Goal: Information Seeking & Learning: Understand process/instructions

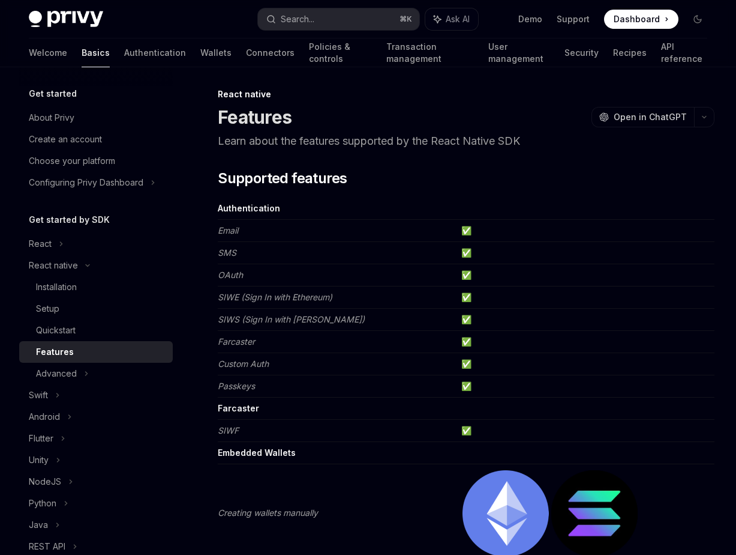
scroll to position [8, 0]
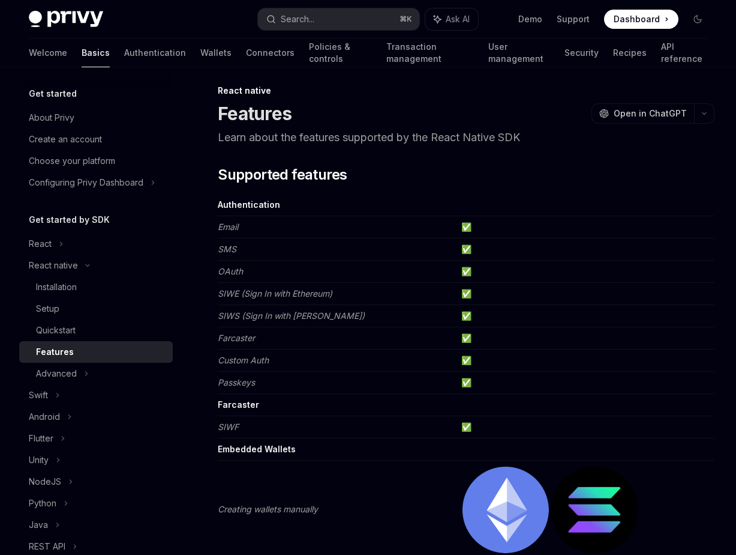
drag, startPoint x: 229, startPoint y: 366, endPoint x: 357, endPoint y: 367, distance: 128.5
click at [276, 369] on td "Custom Auth" at bounding box center [337, 360] width 239 height 22
click at [362, 367] on td "Custom Auth" at bounding box center [337, 360] width 239 height 22
click at [63, 376] on div "Advanced" at bounding box center [56, 373] width 41 height 14
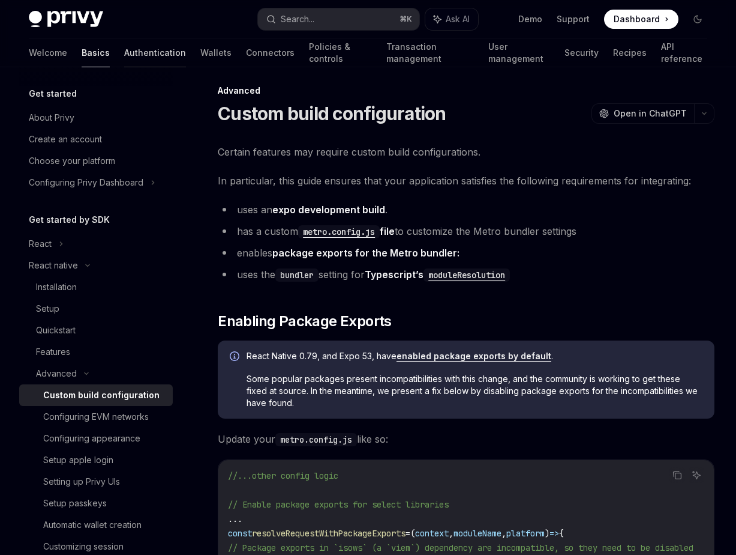
click at [124, 53] on link "Authentication" at bounding box center [155, 52] width 62 height 29
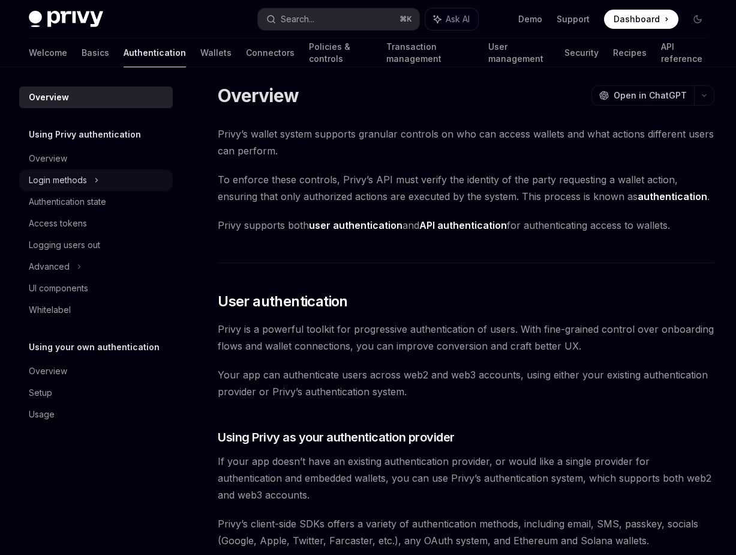
click at [94, 176] on div "Login methods" at bounding box center [96, 180] width 154 height 22
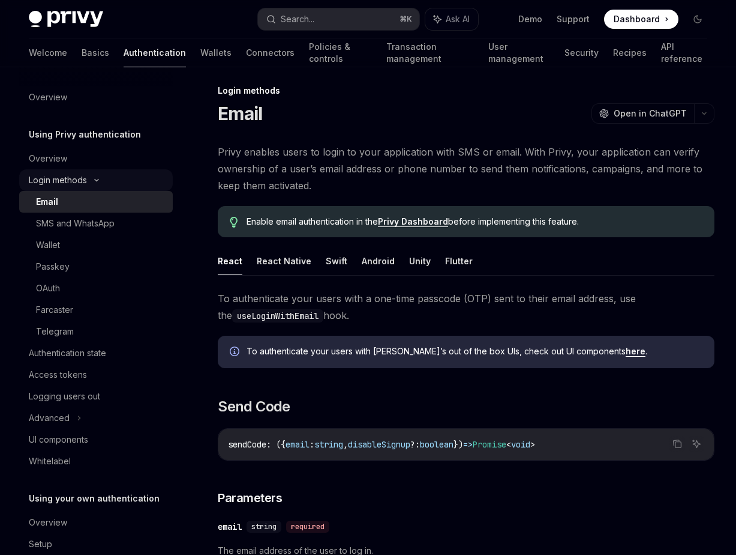
click at [88, 172] on div "Login methods" at bounding box center [96, 180] width 154 height 22
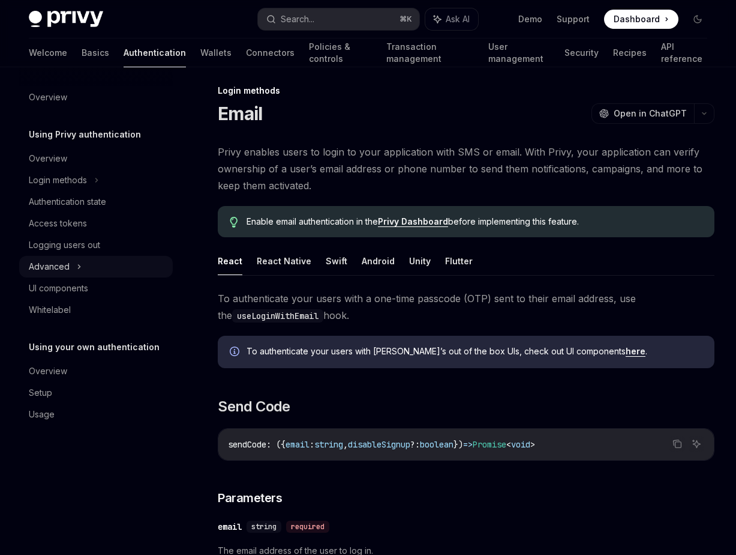
click at [65, 265] on div "Advanced" at bounding box center [49, 266] width 41 height 14
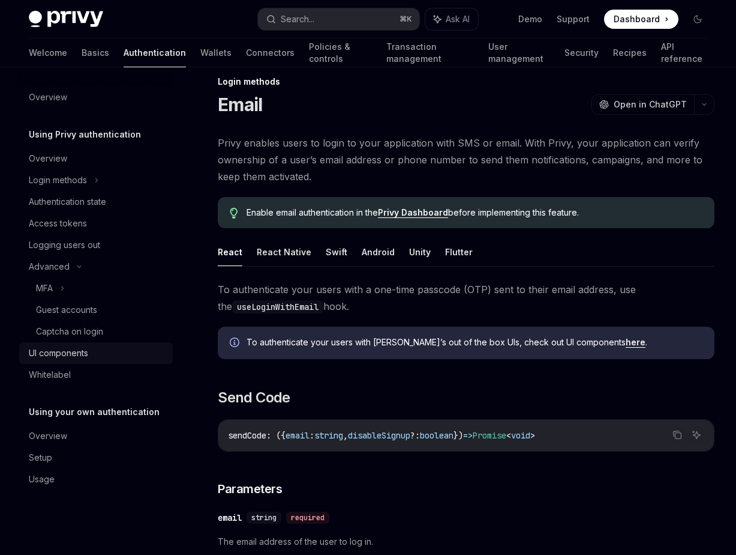
scroll to position [20, 0]
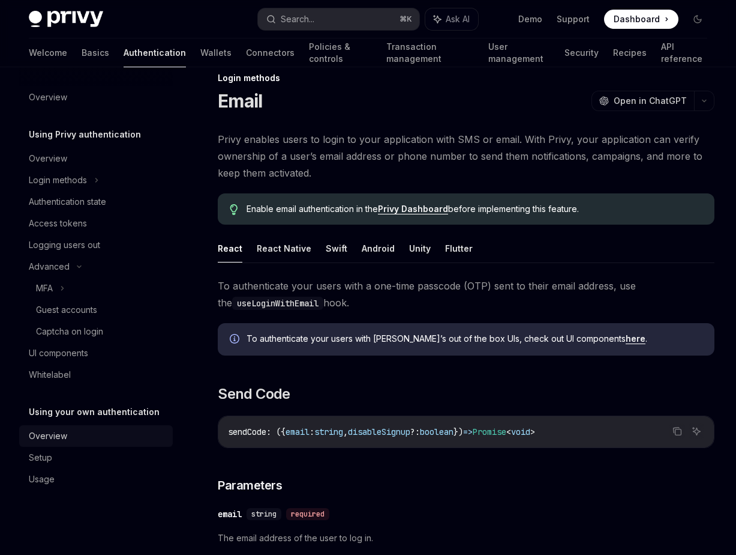
click at [74, 429] on div "Overview" at bounding box center [97, 436] width 137 height 14
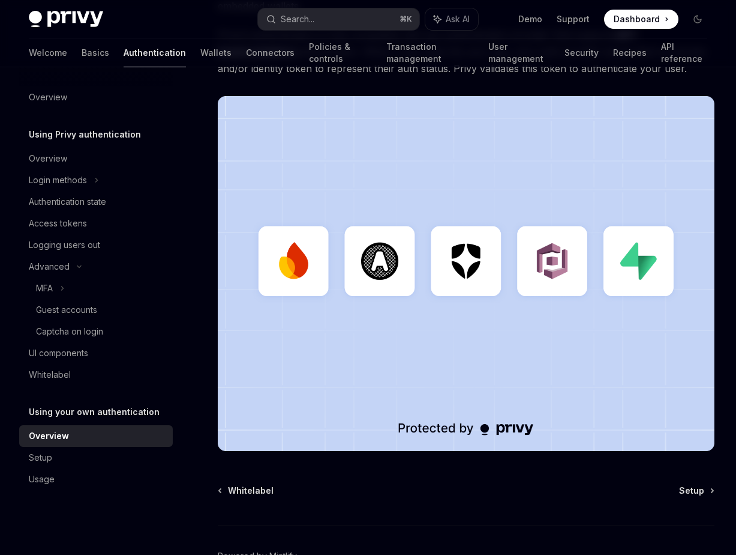
scroll to position [307, 0]
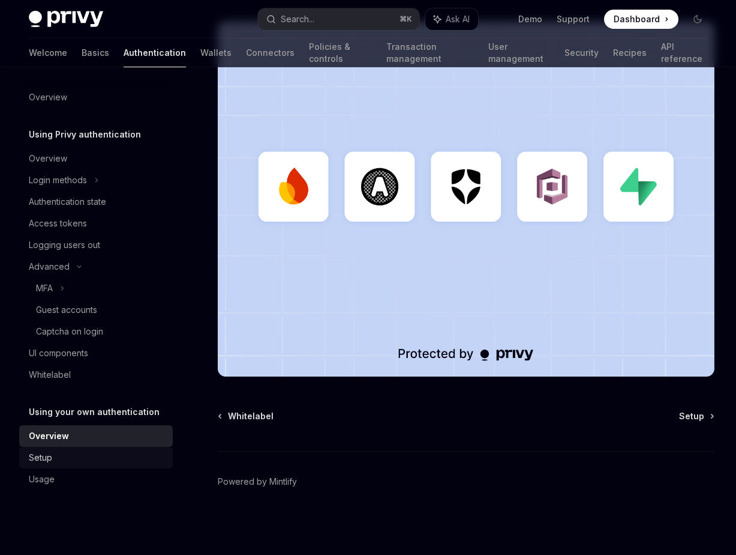
click at [42, 457] on div "Setup" at bounding box center [40, 457] width 23 height 14
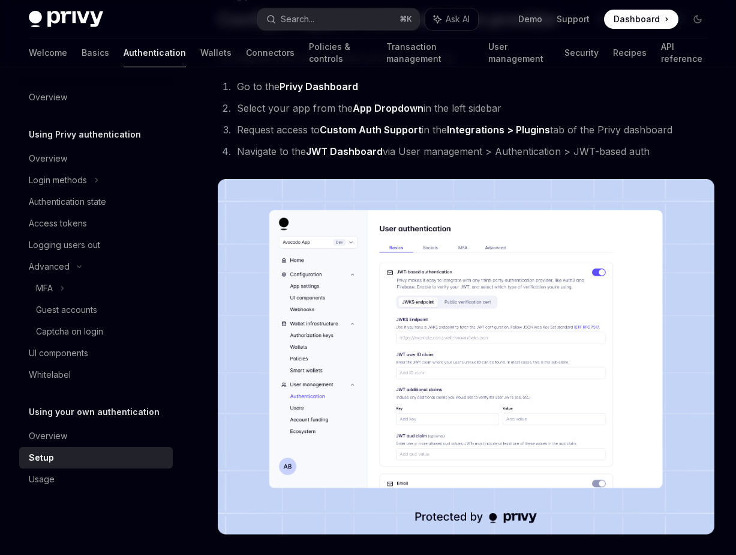
scroll to position [506, 0]
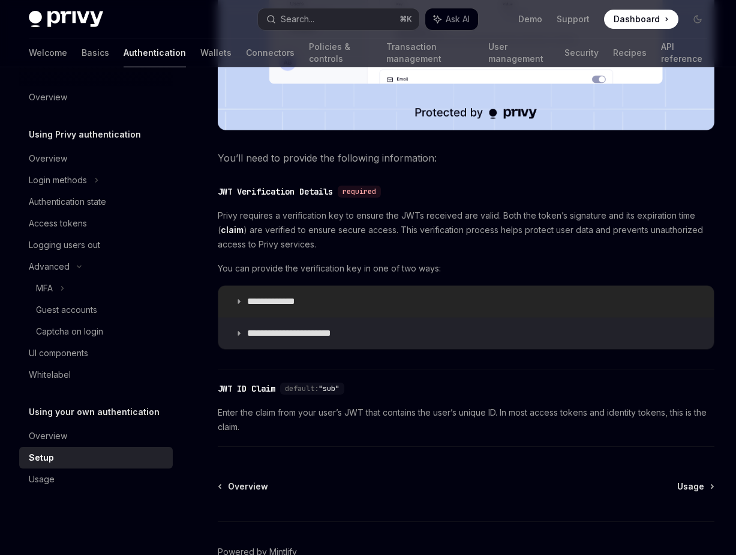
click at [287, 301] on p "**********" at bounding box center [282, 301] width 71 height 12
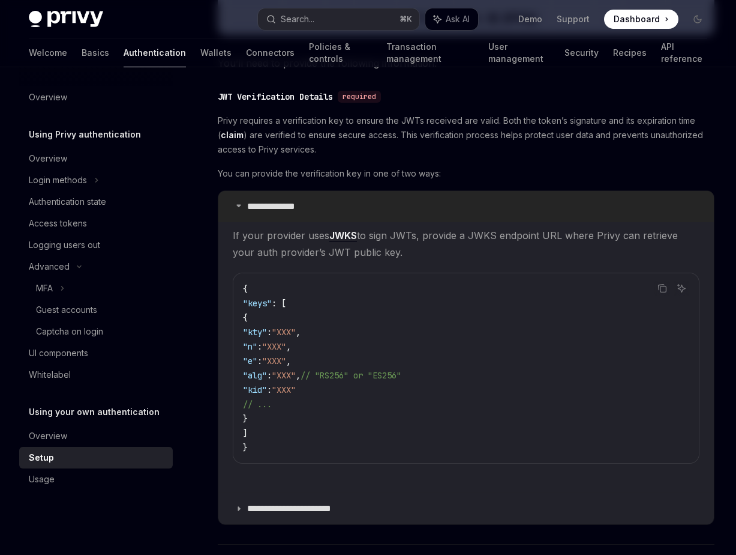
click at [271, 209] on p "**********" at bounding box center [282, 206] width 71 height 12
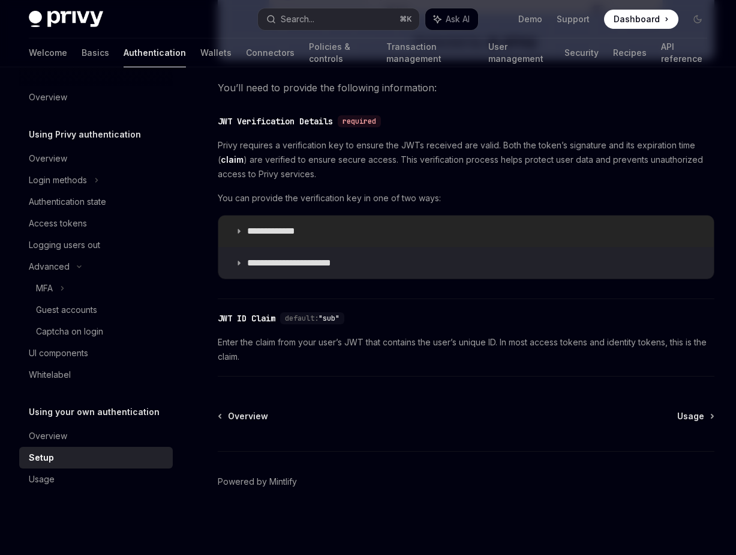
scroll to position [576, 0]
click at [309, 221] on summary "**********" at bounding box center [466, 231] width 496 height 31
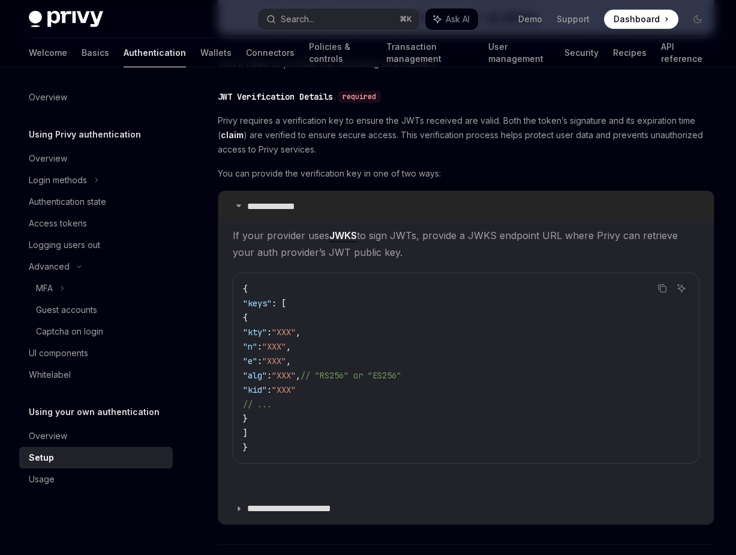
click at [307, 211] on p "**********" at bounding box center [282, 206] width 71 height 12
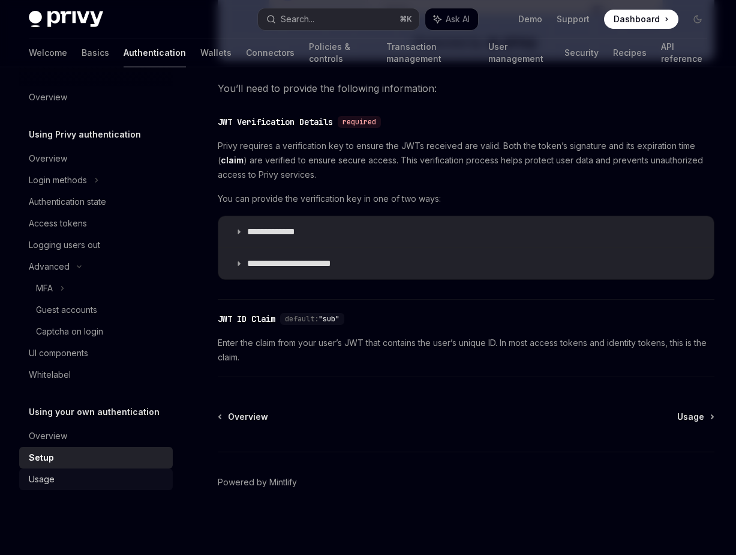
click at [79, 486] on div "Usage" at bounding box center [97, 479] width 137 height 14
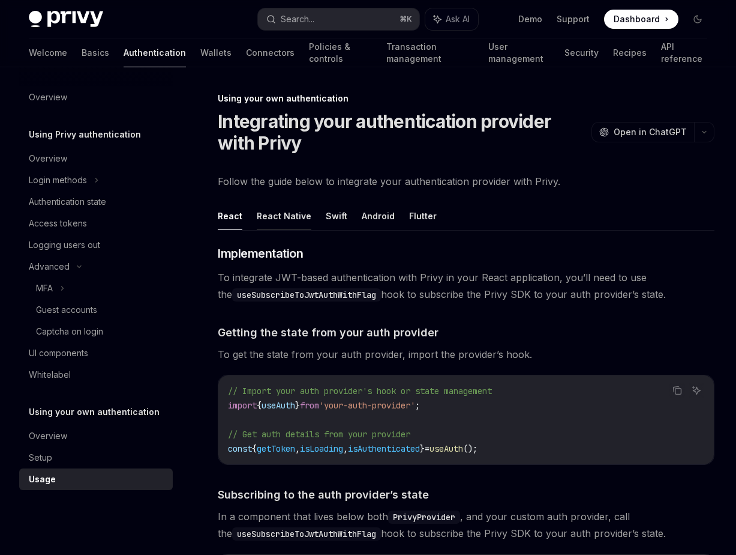
click at [273, 221] on button "React Native" at bounding box center [284, 216] width 55 height 28
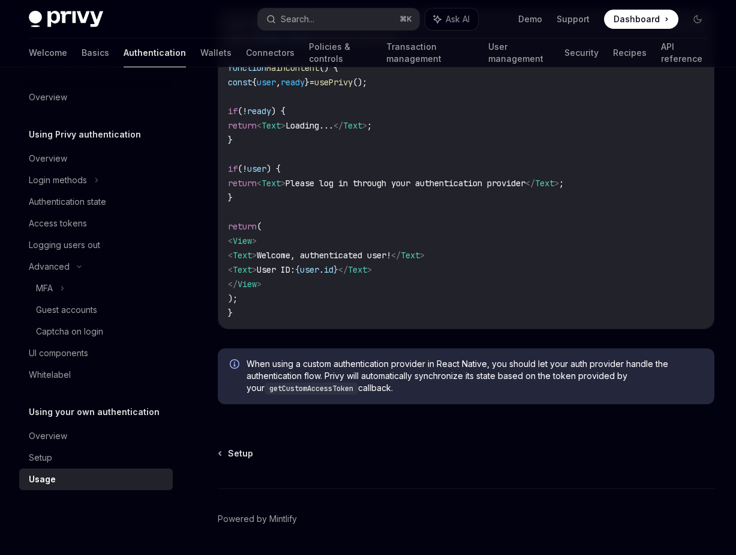
scroll to position [1467, 0]
click at [303, 391] on code "getCustomAccessToken" at bounding box center [312, 387] width 94 height 12
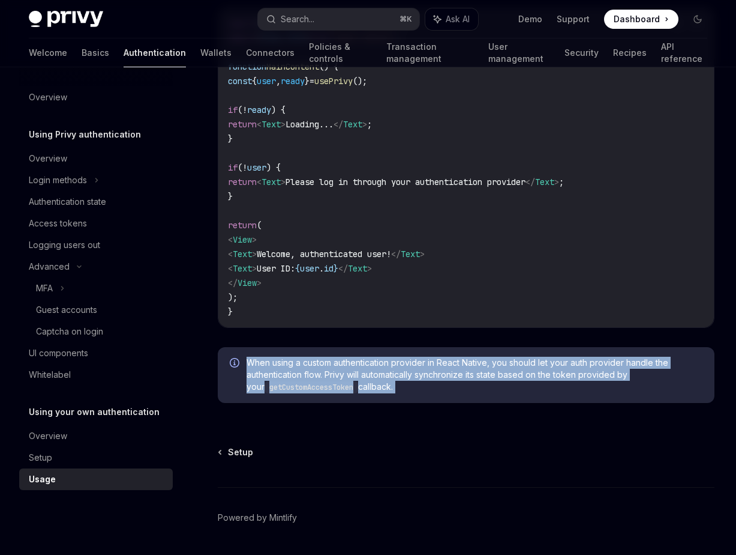
click at [303, 391] on code "getCustomAccessToken" at bounding box center [312, 387] width 94 height 12
click at [330, 391] on code "getCustomAccessToken" at bounding box center [312, 387] width 94 height 12
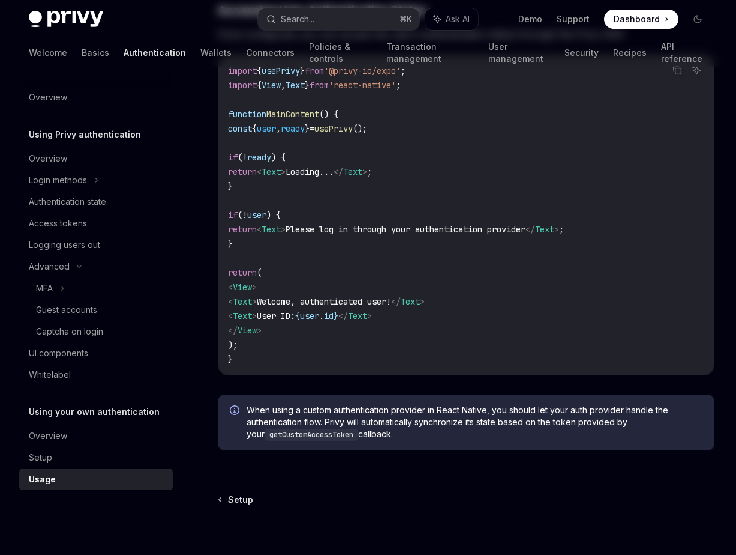
scroll to position [1502, 0]
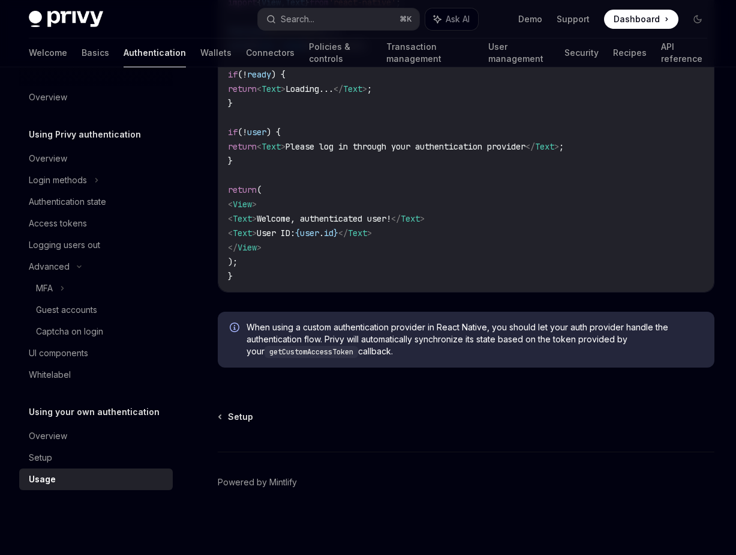
click at [288, 350] on code "getCustomAccessToken" at bounding box center [312, 352] width 94 height 12
copy code "getCustomAccessToken"
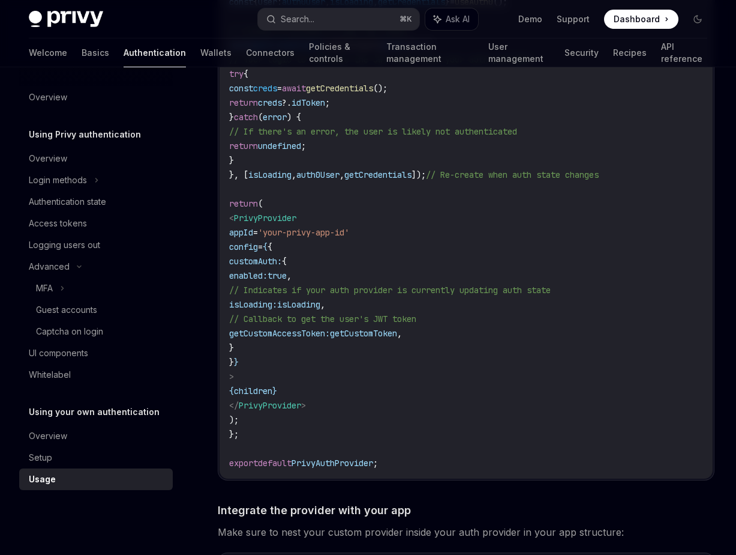
scroll to position [501, 0]
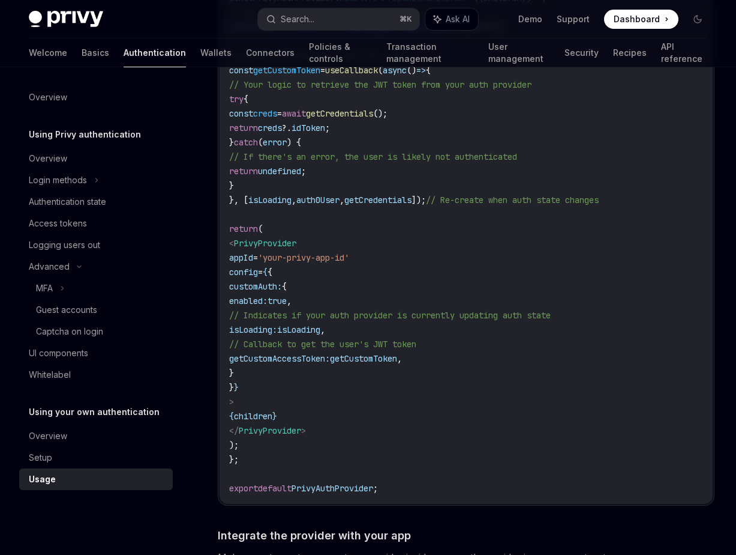
click at [360, 264] on code "import { useCallback , PropsWithChildren } from 'react' ; import { PrivyProvide…" at bounding box center [466, 200] width 474 height 591
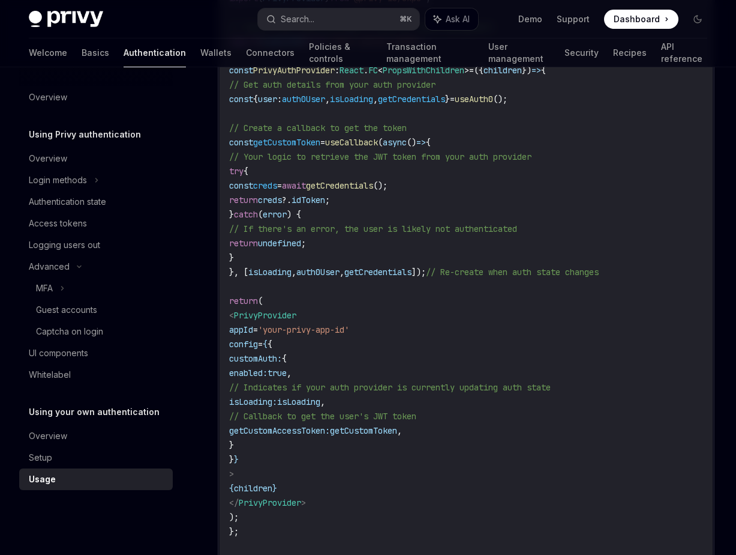
scroll to position [423, 0]
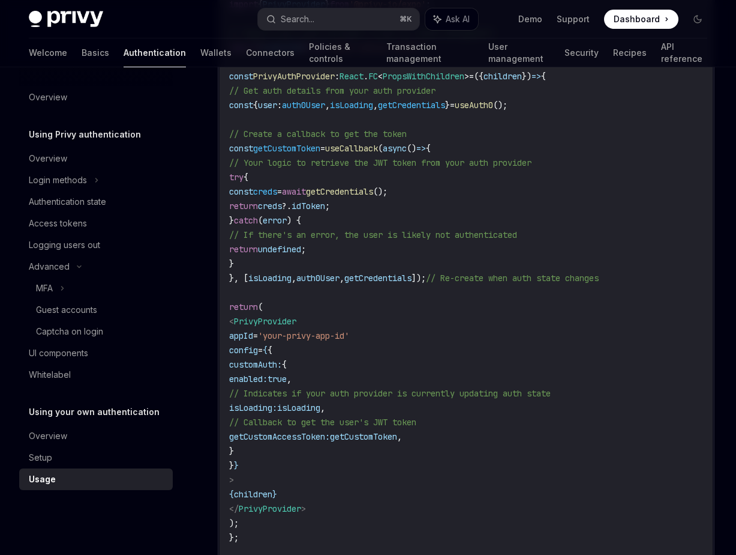
click at [306, 187] on span "await" at bounding box center [294, 191] width 24 height 11
click at [429, 229] on span "// If there's an error, the user is likely not authenticated" at bounding box center [373, 234] width 288 height 11
click at [441, 176] on code "import { useCallback , PropsWithChildren } from 'react' ; import { PrivyProvide…" at bounding box center [466, 278] width 474 height 591
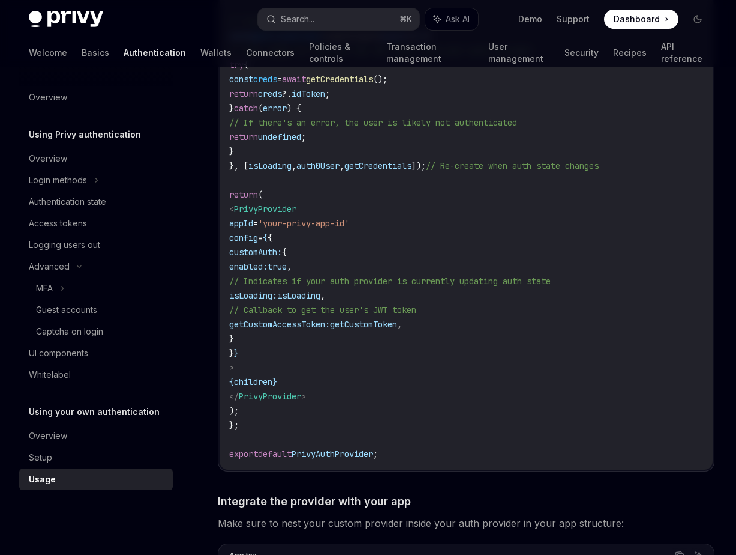
scroll to position [537, 0]
click at [287, 255] on span "{" at bounding box center [284, 250] width 5 height 11
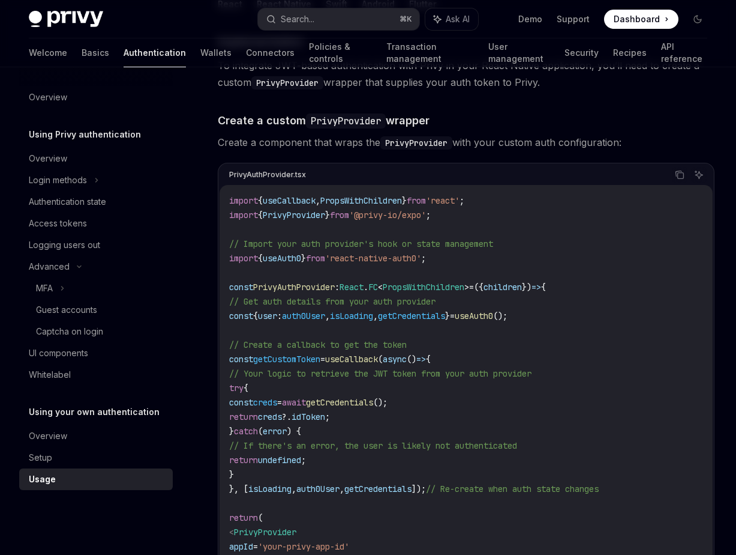
scroll to position [200, 0]
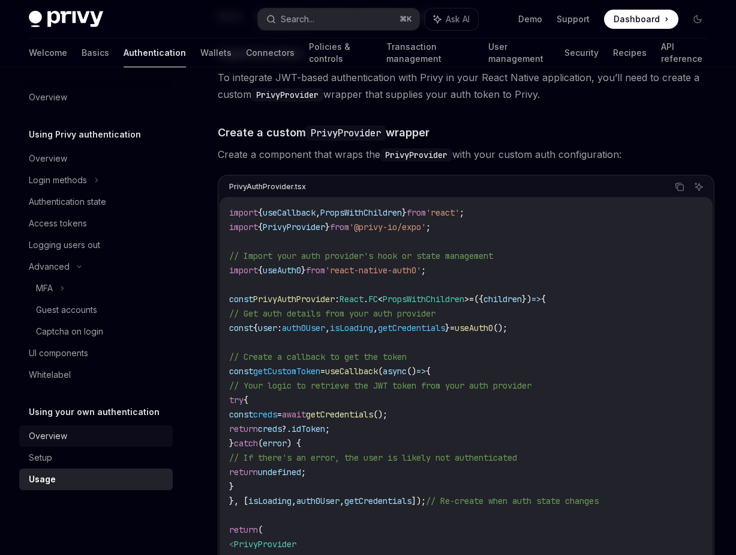
click at [89, 434] on div "Overview" at bounding box center [97, 436] width 137 height 14
click at [65, 454] on div "Setup" at bounding box center [97, 457] width 137 height 14
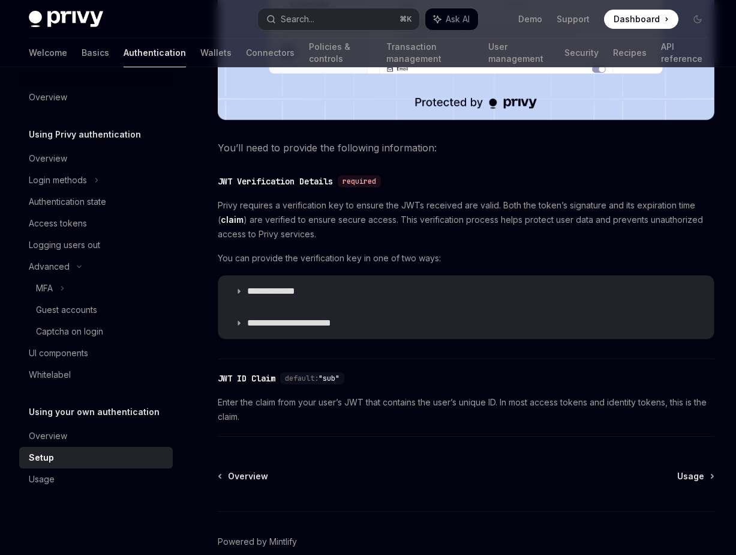
scroll to position [522, 0]
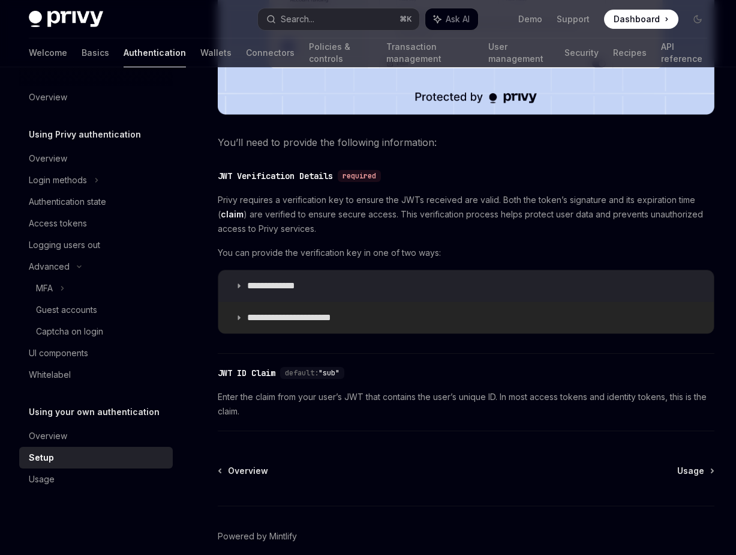
click at [340, 322] on p "**********" at bounding box center [298, 318] width 103 height 12
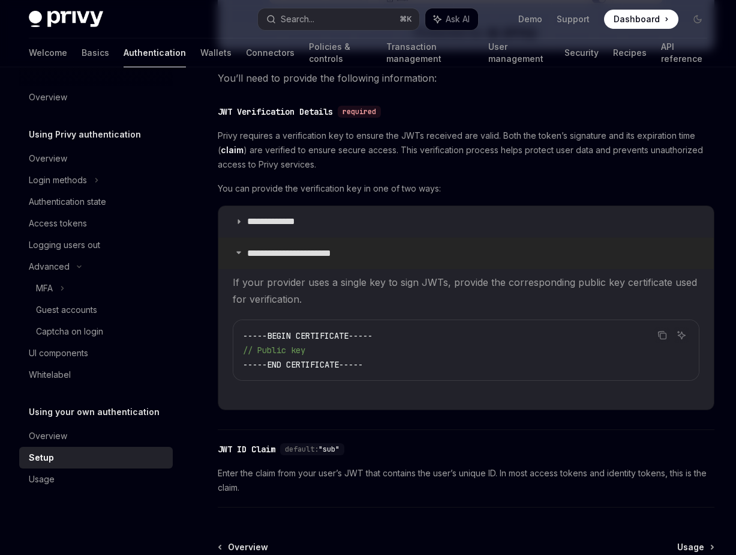
scroll to position [592, 0]
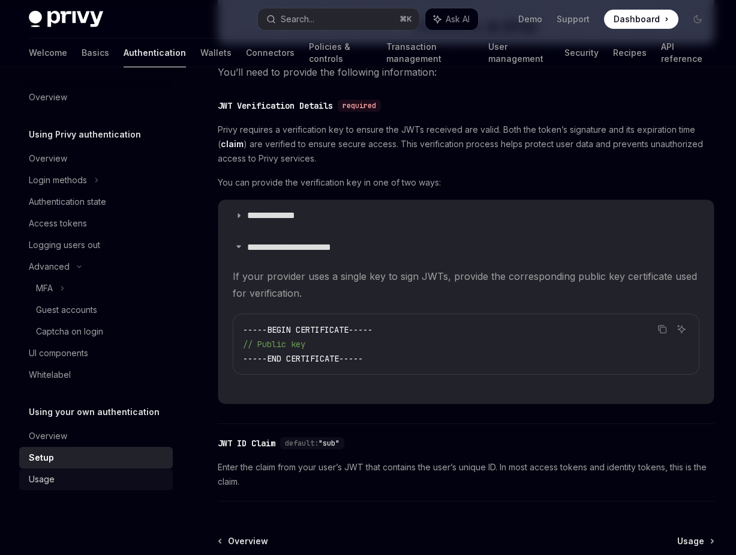
click at [59, 479] on div "Usage" at bounding box center [97, 479] width 137 height 14
click at [38, 480] on div "Usage" at bounding box center [42, 479] width 26 height 14
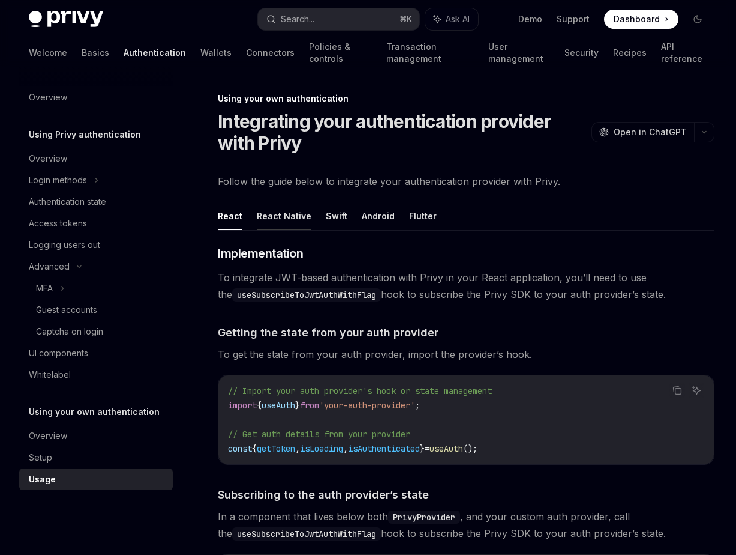
click at [283, 215] on button "React Native" at bounding box center [284, 216] width 55 height 28
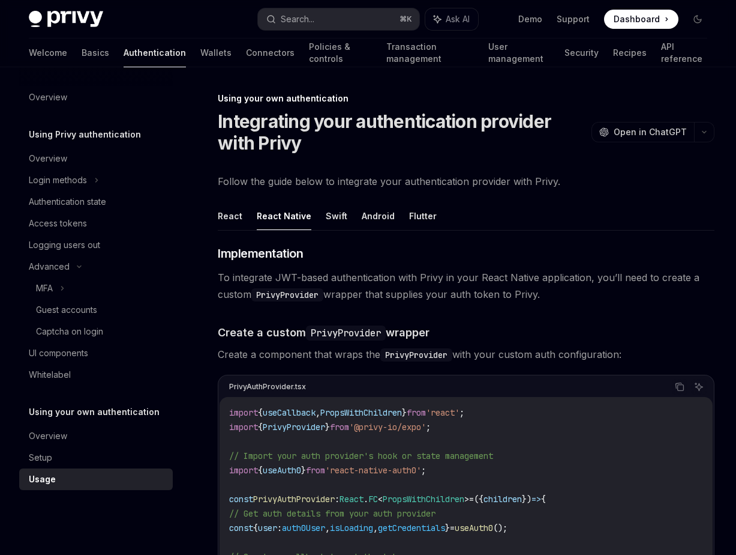
type textarea "*"
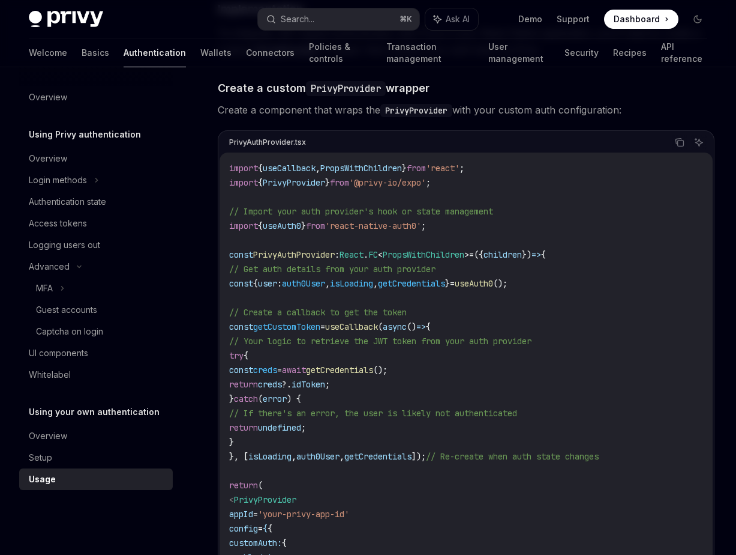
scroll to position [248, 0]
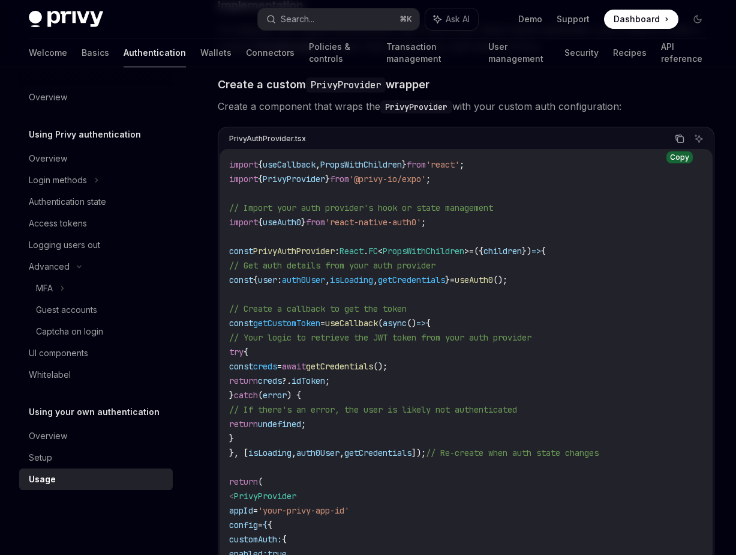
click at [682, 141] on icon "Copy the contents from the code block" at bounding box center [680, 139] width 10 height 10
click at [489, 267] on code "import { useCallback , PropsWithChildren } from 'react' ; import { PrivyProvide…" at bounding box center [466, 452] width 474 height 591
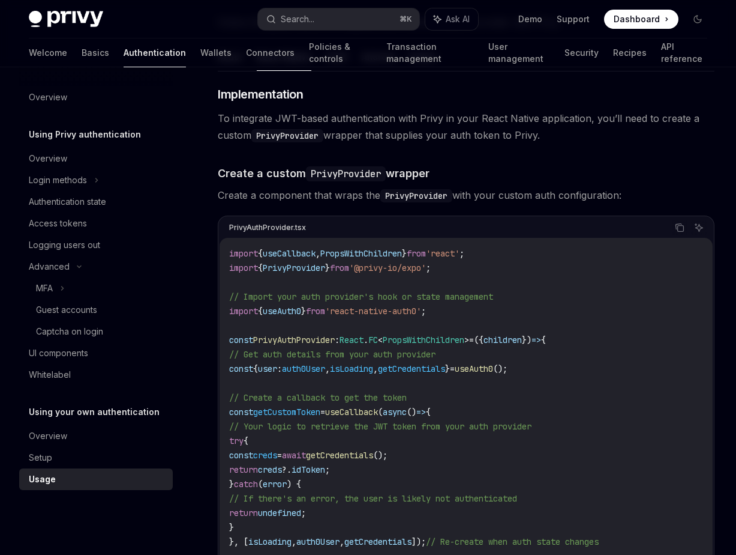
scroll to position [157, 0]
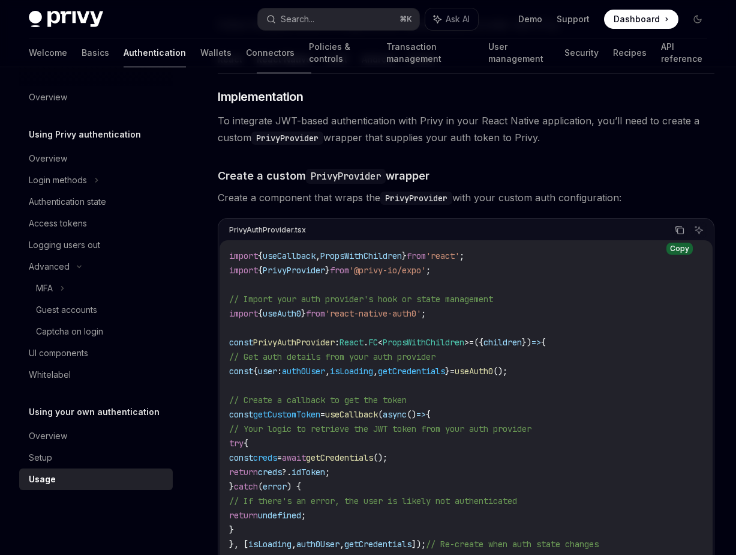
click at [680, 230] on icon "Copy the contents from the code block" at bounding box center [680, 230] width 10 height 10
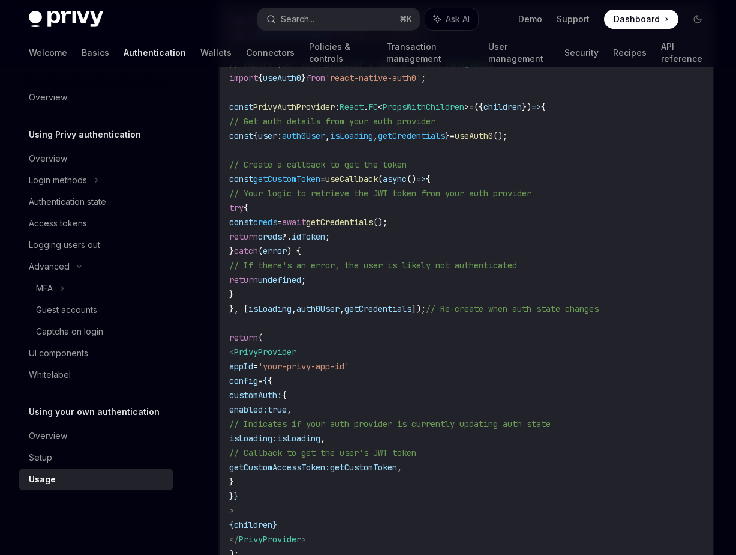
scroll to position [397, 0]
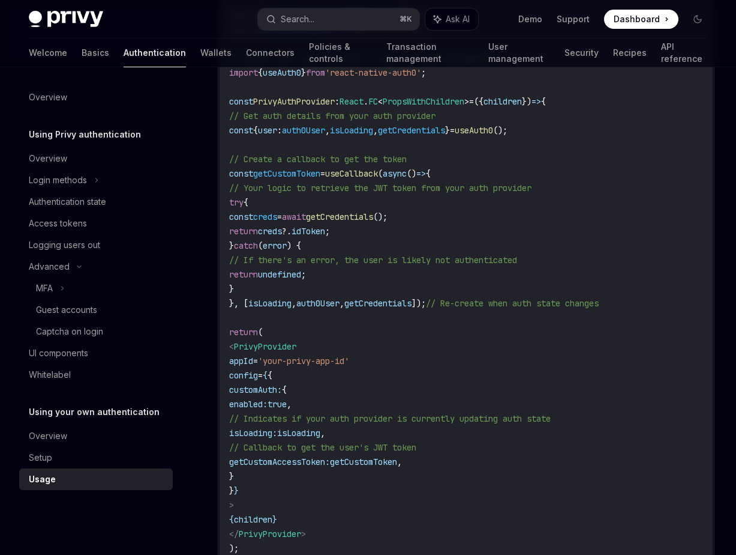
click at [361, 295] on code "import { useCallback , PropsWithChildren } from 'react' ; import { PrivyProvide…" at bounding box center [466, 303] width 474 height 591
click at [340, 303] on span "auth0User" at bounding box center [318, 303] width 43 height 11
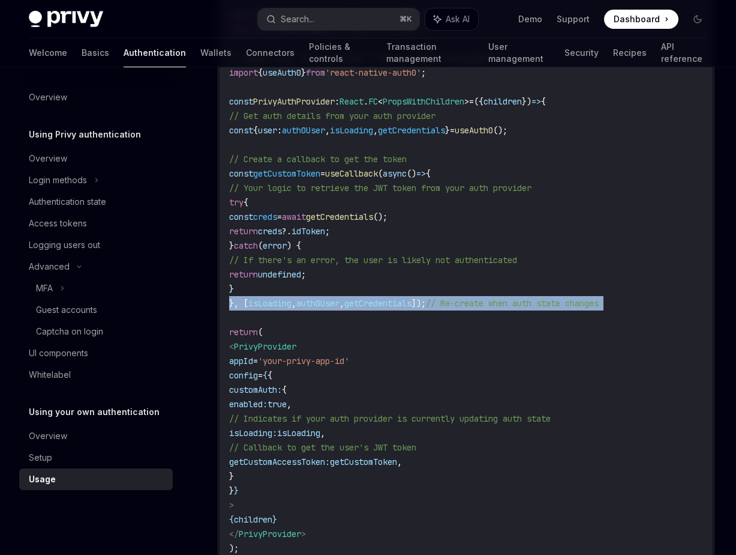
click at [340, 303] on span "auth0User" at bounding box center [318, 303] width 43 height 11
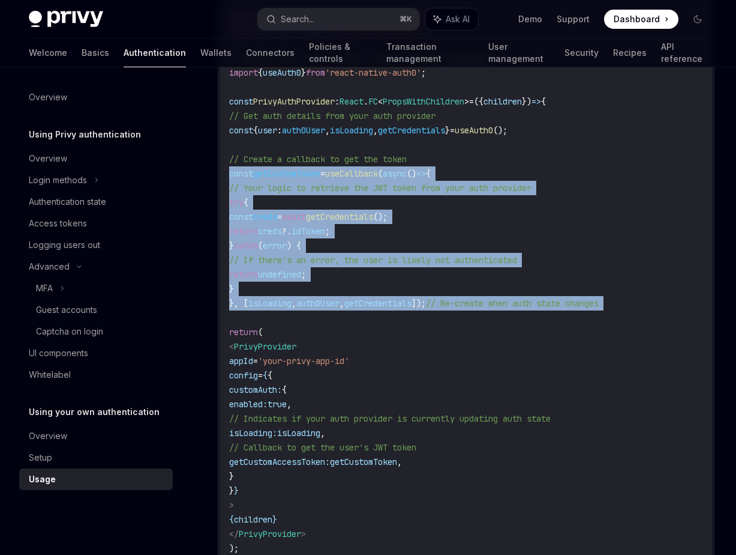
click at [247, 174] on span "const" at bounding box center [241, 173] width 24 height 11
copy code "const getCustomToken = useCallback ( async () => { // Your logic to retrieve th…"
click at [423, 180] on code "import { useCallback , PropsWithChildren } from 'react' ; import { PrivyProvide…" at bounding box center [466, 303] width 474 height 591
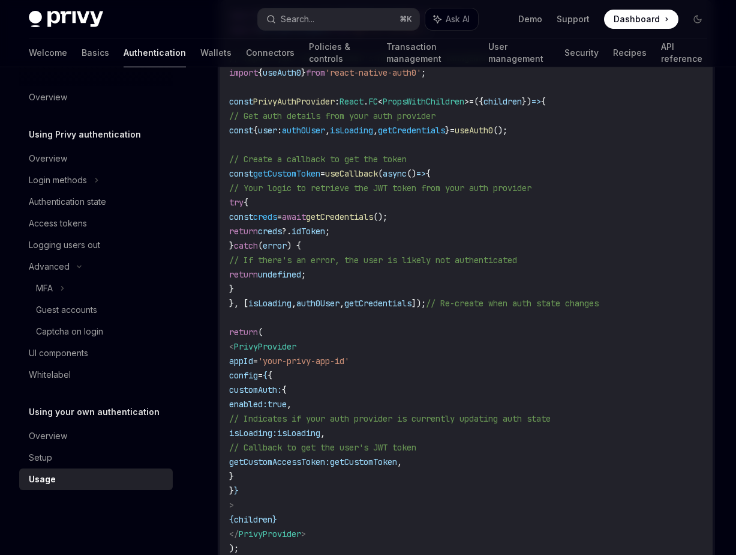
click at [493, 132] on span "useAuth0" at bounding box center [474, 130] width 38 height 11
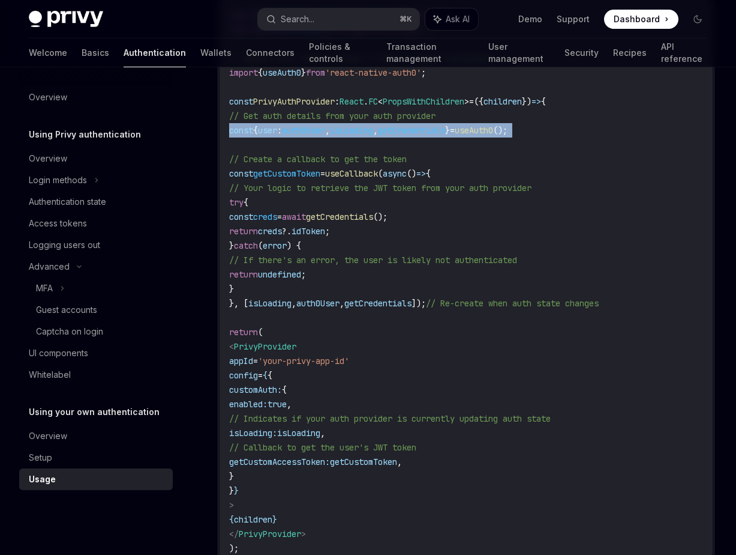
click at [493, 132] on span "useAuth0" at bounding box center [474, 130] width 38 height 11
copy code "const { user : auth0User , isLoading , getCredentials } = useAuth0 ();"
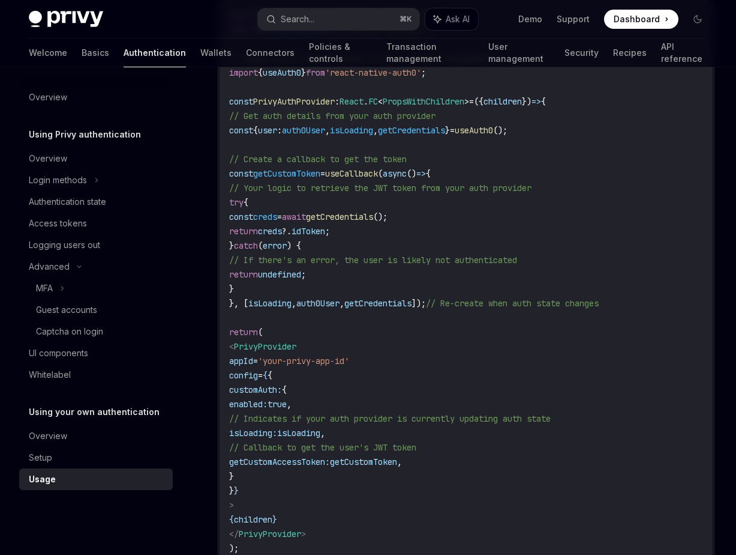
click at [407, 175] on span "async" at bounding box center [395, 173] width 24 height 11
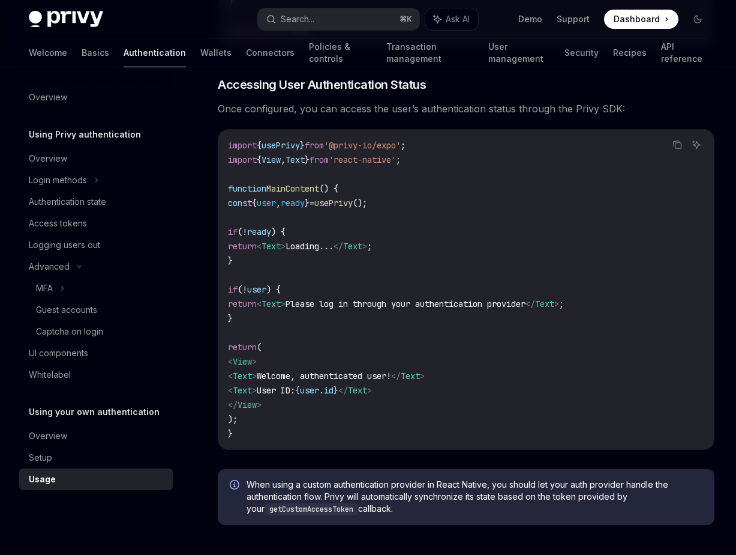
scroll to position [1349, 0]
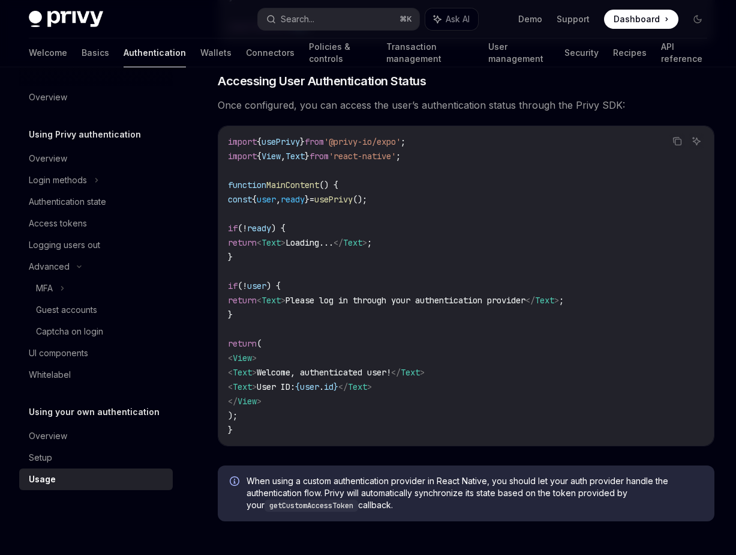
click at [520, 328] on code "import { usePrivy } from '@privy-io/expo' ; import { View , Text } from 'react-…" at bounding box center [466, 285] width 477 height 303
click at [393, 266] on code "import { usePrivy } from '@privy-io/expo' ; import { View , Text } from 'react-…" at bounding box center [466, 285] width 477 height 303
